Goal: Task Accomplishment & Management: Manage account settings

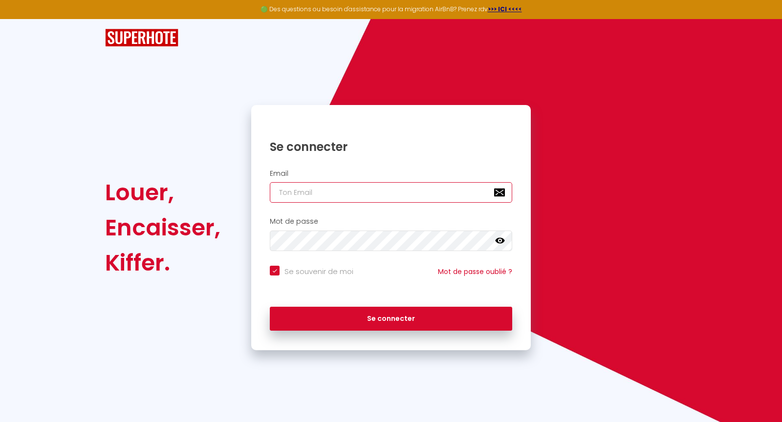
click at [382, 184] on input "email" at bounding box center [391, 192] width 242 height 21
paste input "[EMAIL_ADDRESS][DOMAIN_NAME]"
type input "[EMAIL_ADDRESS][DOMAIN_NAME]"
checkbox input "true"
type input "[EMAIL_ADDRESS][DOMAIN_NAME]"
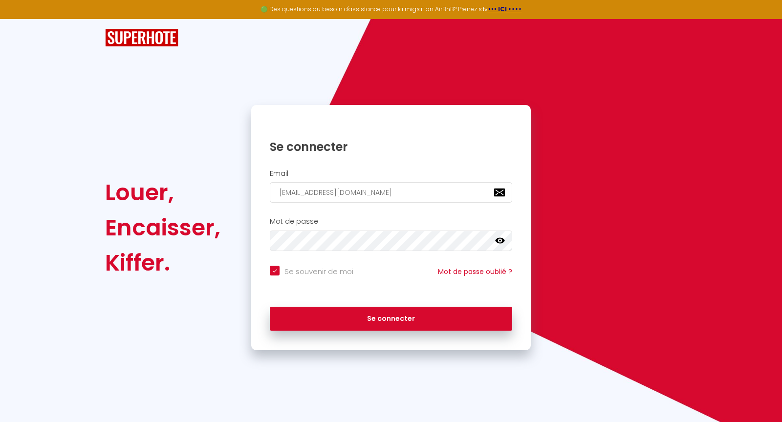
click at [351, 305] on div "Se connecter" at bounding box center [390, 316] width 279 height 29
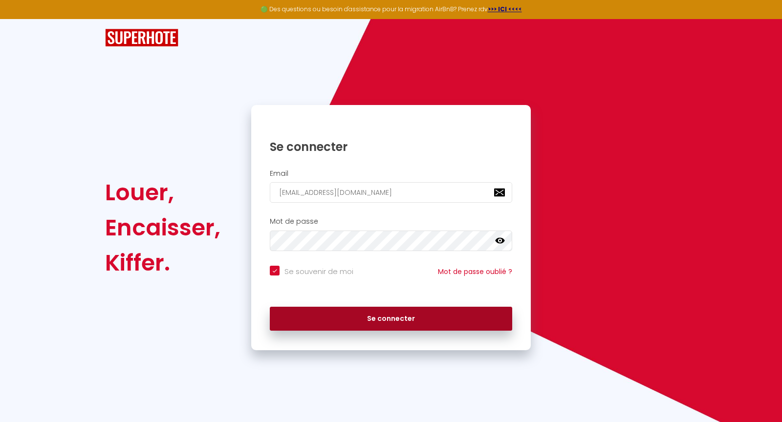
click at [353, 317] on button "Se connecter" at bounding box center [391, 319] width 242 height 24
checkbox input "true"
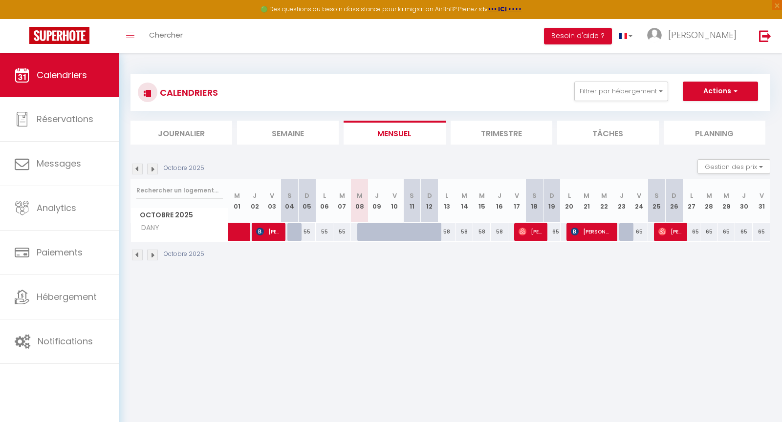
click at [256, 133] on li "Semaine" at bounding box center [288, 133] width 102 height 24
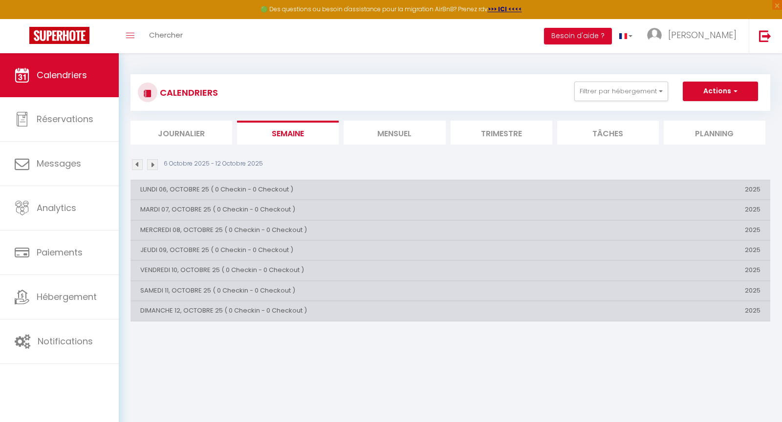
click at [375, 141] on li "Mensuel" at bounding box center [394, 133] width 102 height 24
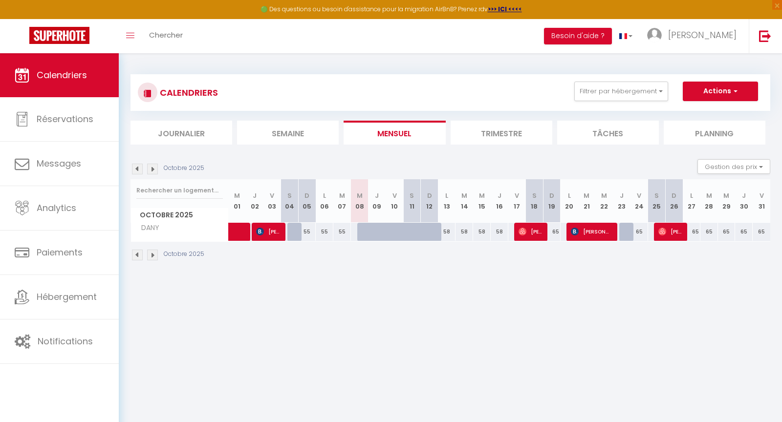
click at [372, 233] on div at bounding box center [377, 232] width 18 height 19
click at [369, 200] on th "J 09" at bounding box center [377, 200] width 18 height 43
click at [365, 201] on th "M 08" at bounding box center [360, 200] width 18 height 43
click at [358, 205] on th "M 08" at bounding box center [360, 200] width 18 height 43
click at [445, 229] on div "58" at bounding box center [447, 232] width 18 height 18
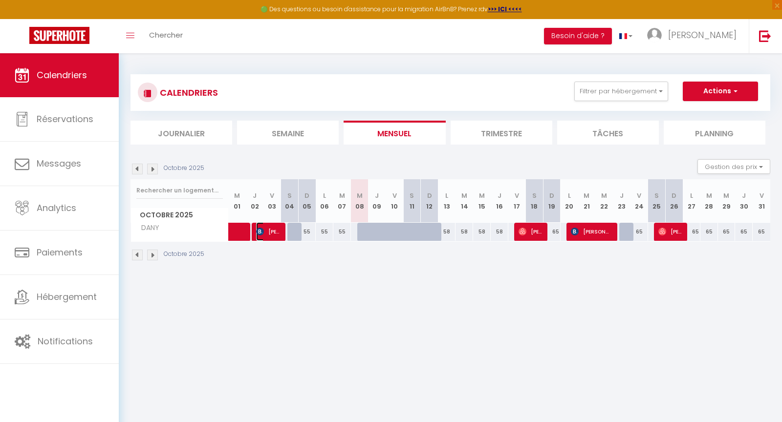
click at [271, 227] on span "[PERSON_NAME]" at bounding box center [267, 231] width 23 height 19
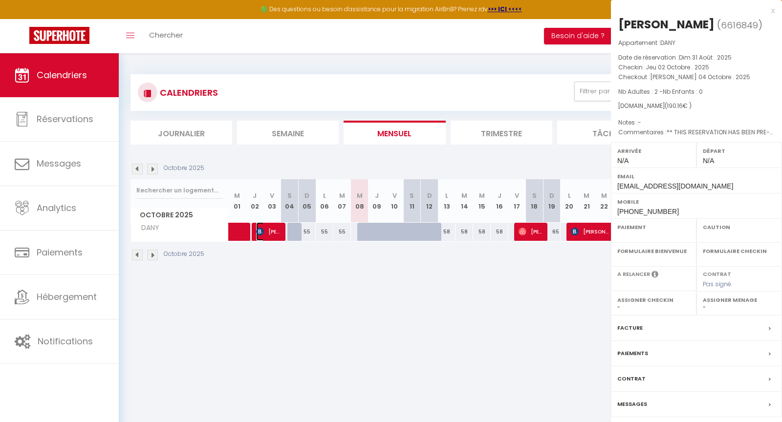
select select "OK"
select select "KO"
select select "0"
select select "1"
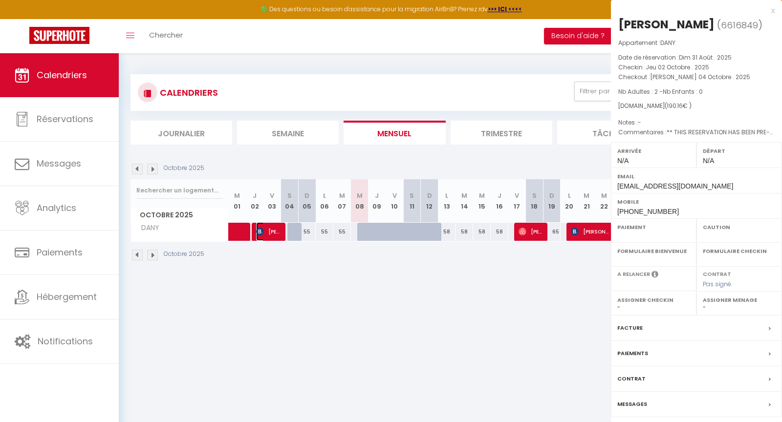
select select
